Goal: Task Accomplishment & Management: Manage account settings

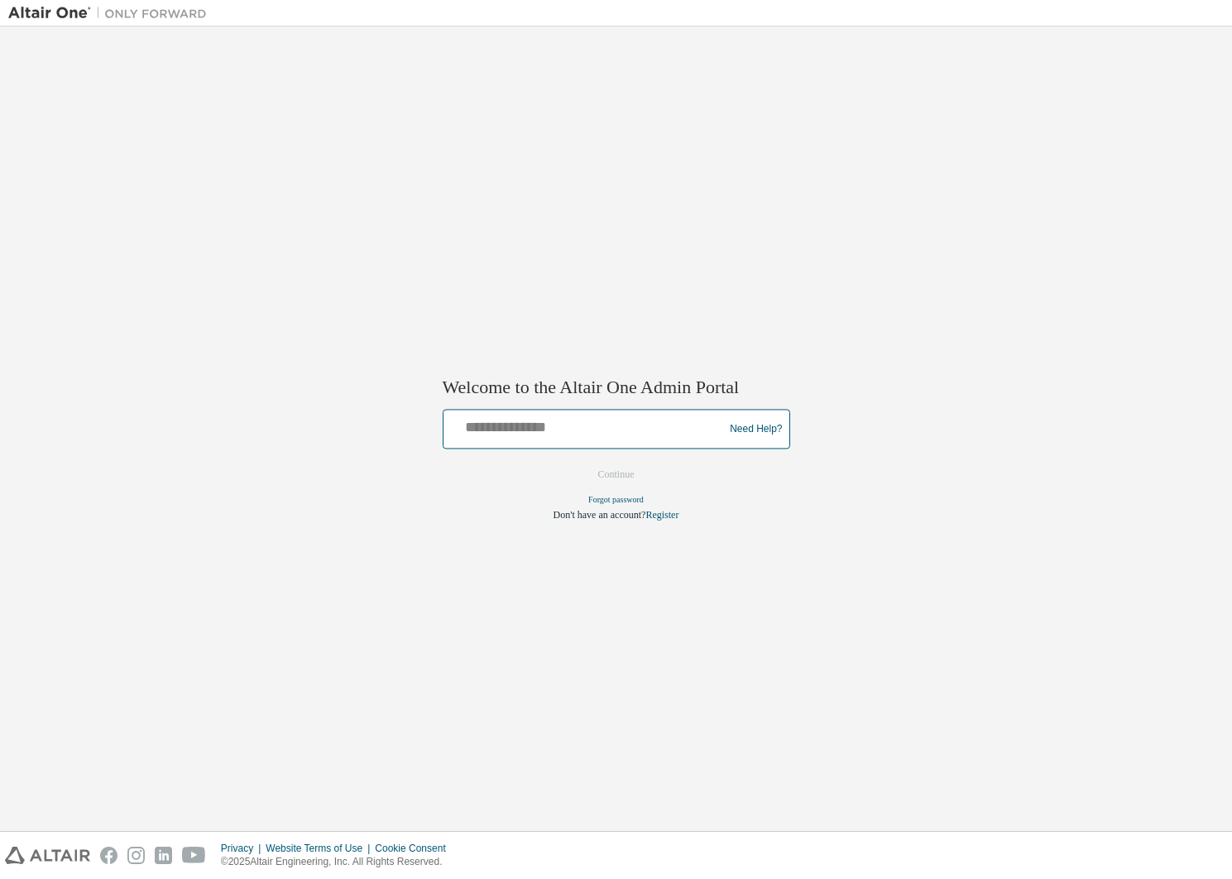
click at [520, 427] on input "text" at bounding box center [586, 426] width 272 height 24
click at [532, 426] on input "text" at bounding box center [586, 426] width 272 height 24
type input "**********"
click at [621, 483] on button "Continue" at bounding box center [616, 475] width 71 height 25
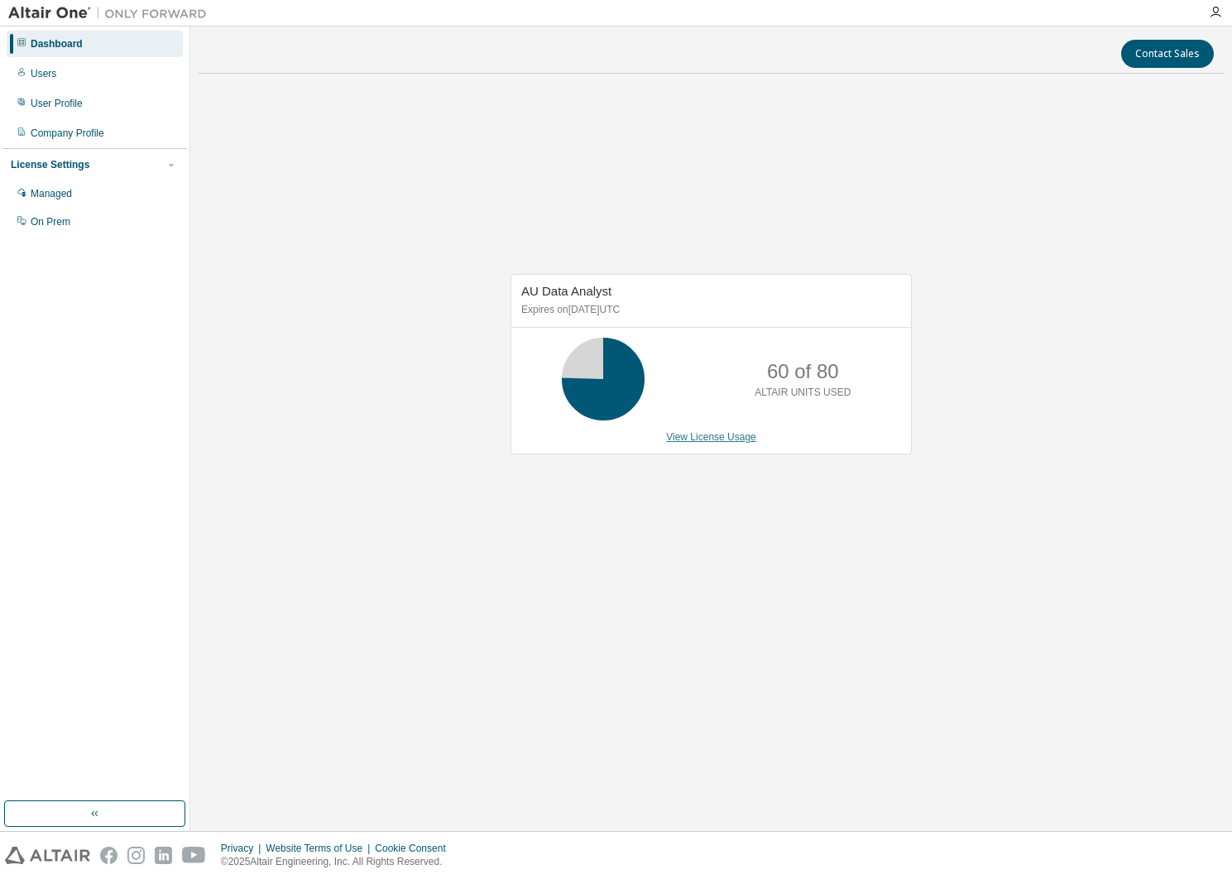
click at [709, 436] on link "View License Usage" at bounding box center [711, 437] width 90 height 12
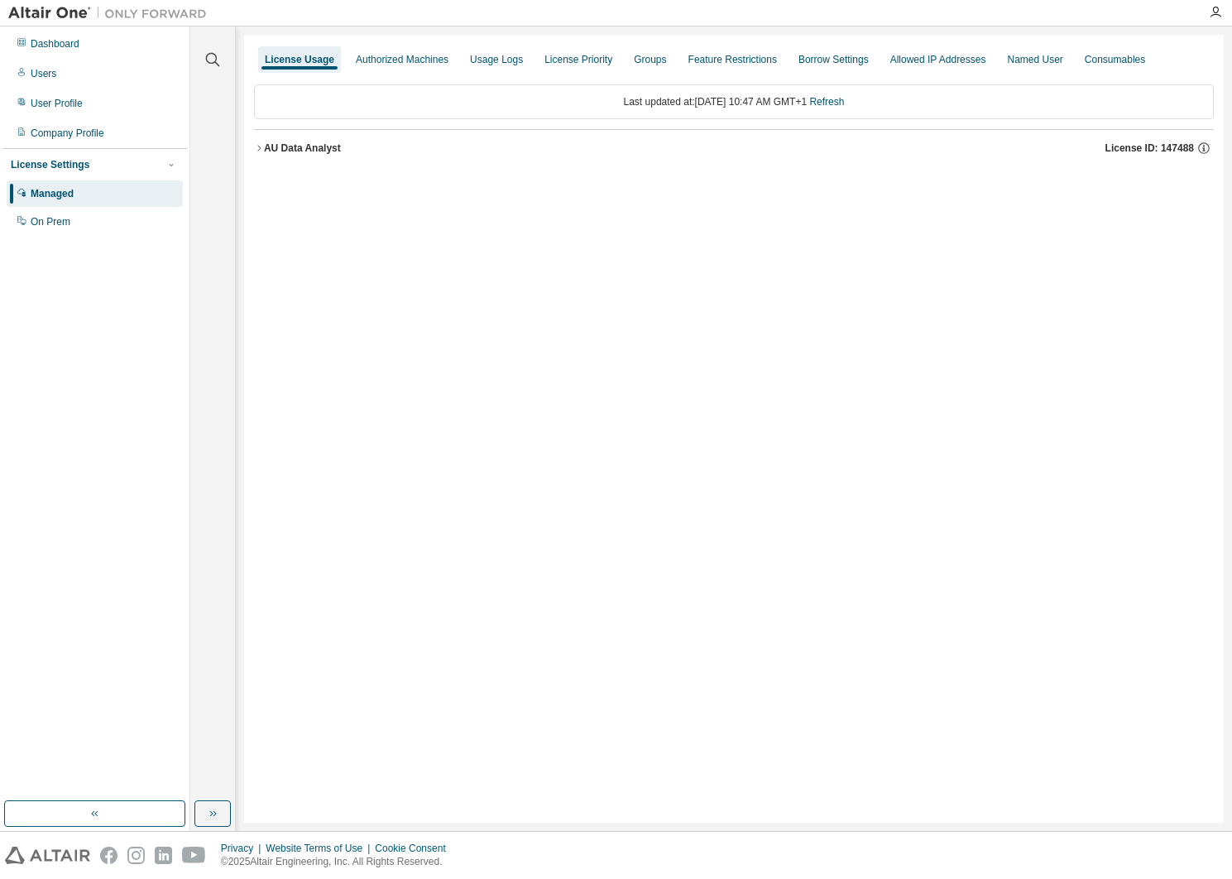
click at [263, 147] on icon "button" at bounding box center [259, 148] width 10 height 10
